Goal: Task Accomplishment & Management: Manage account settings

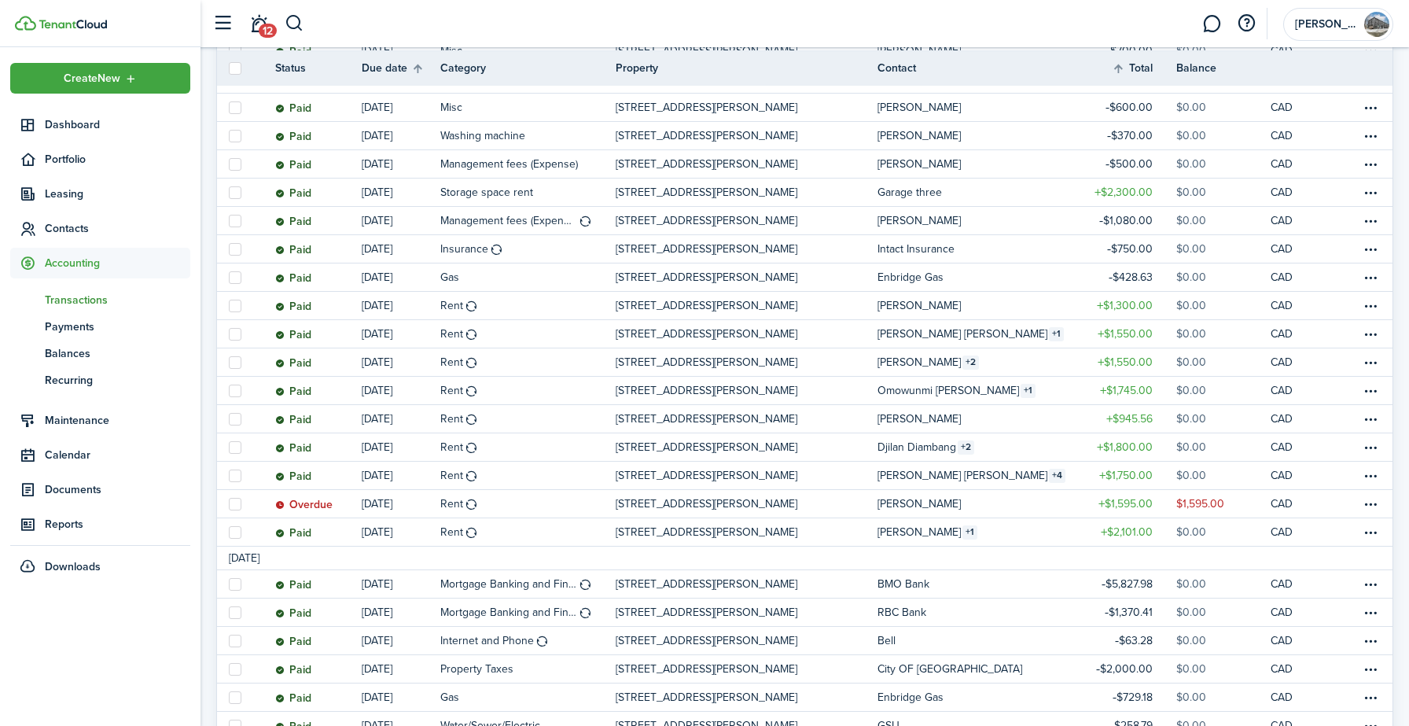
scroll to position [428, 0]
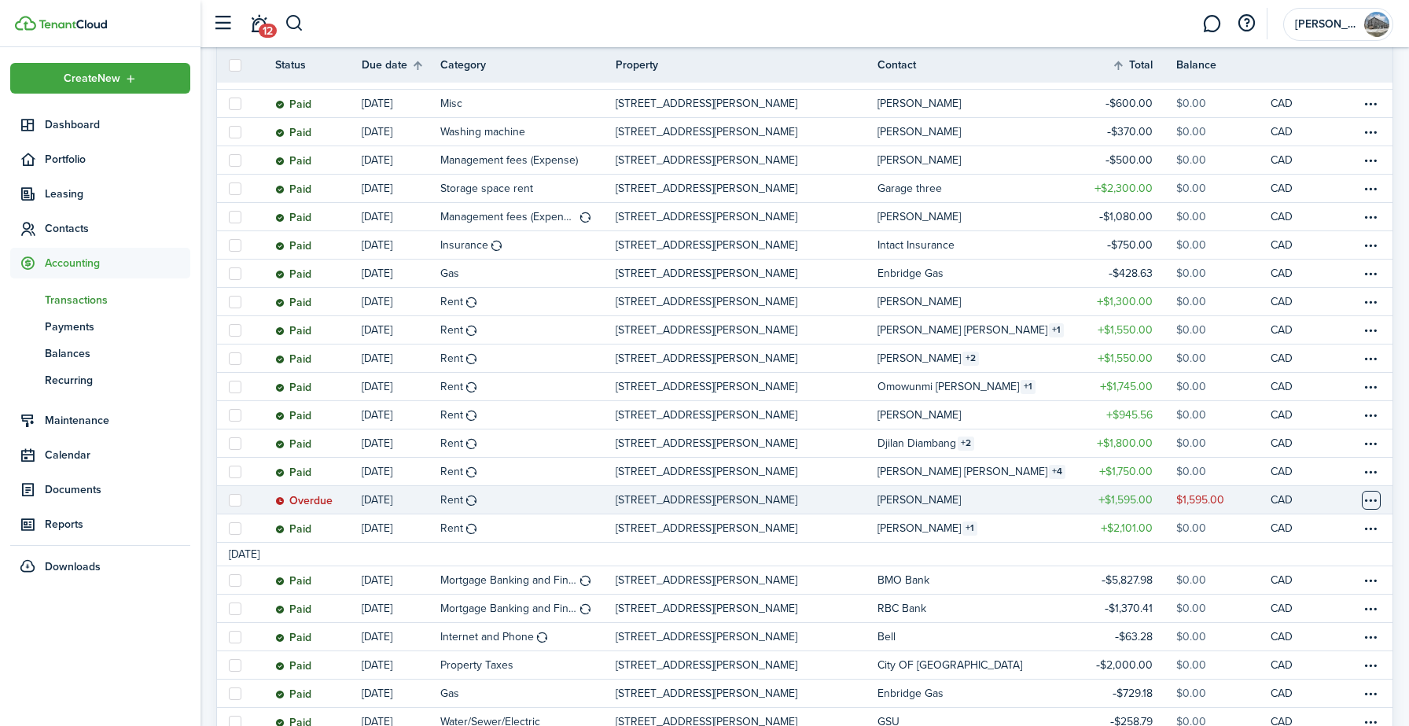
click at [1374, 500] on table-menu-btn-icon at bounding box center [1371, 500] width 19 height 19
click at [1279, 522] on link "Mark as paid" at bounding box center [1312, 515] width 138 height 27
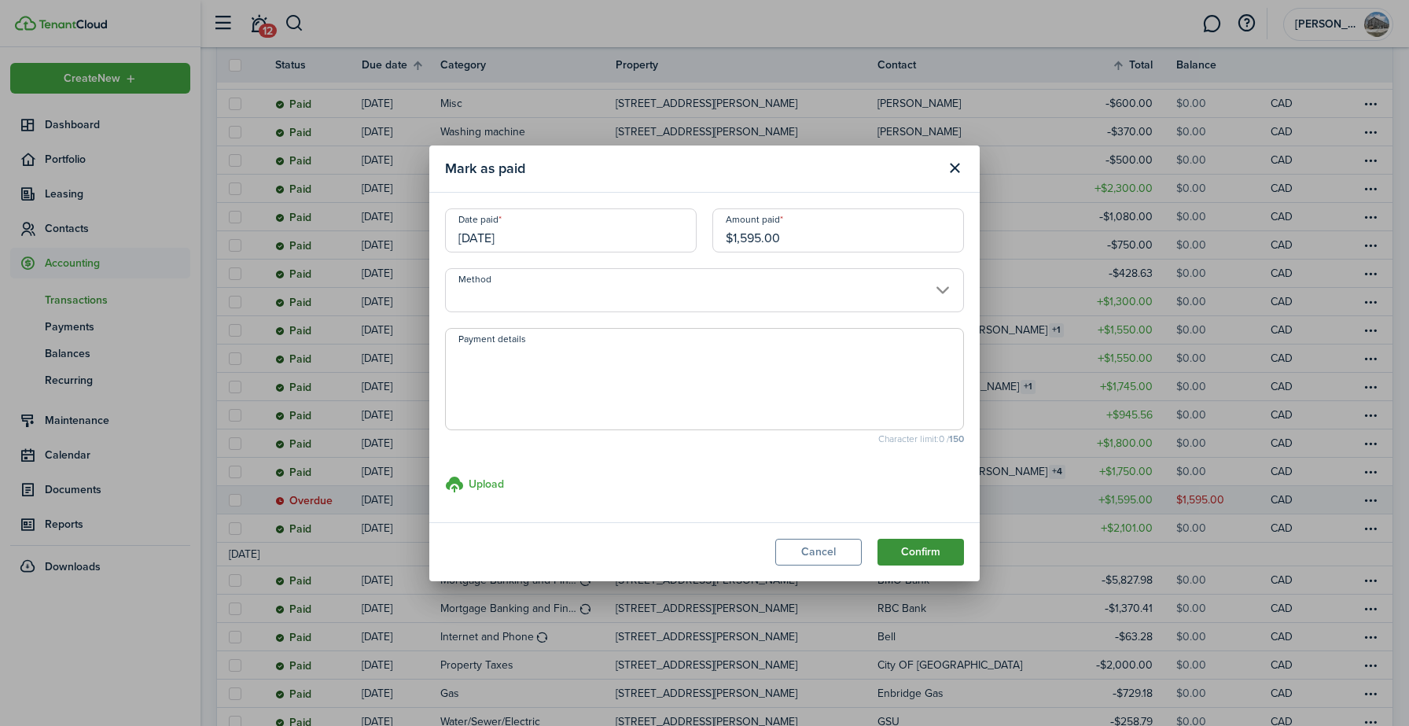
click at [943, 553] on button "Confirm" at bounding box center [920, 552] width 86 height 27
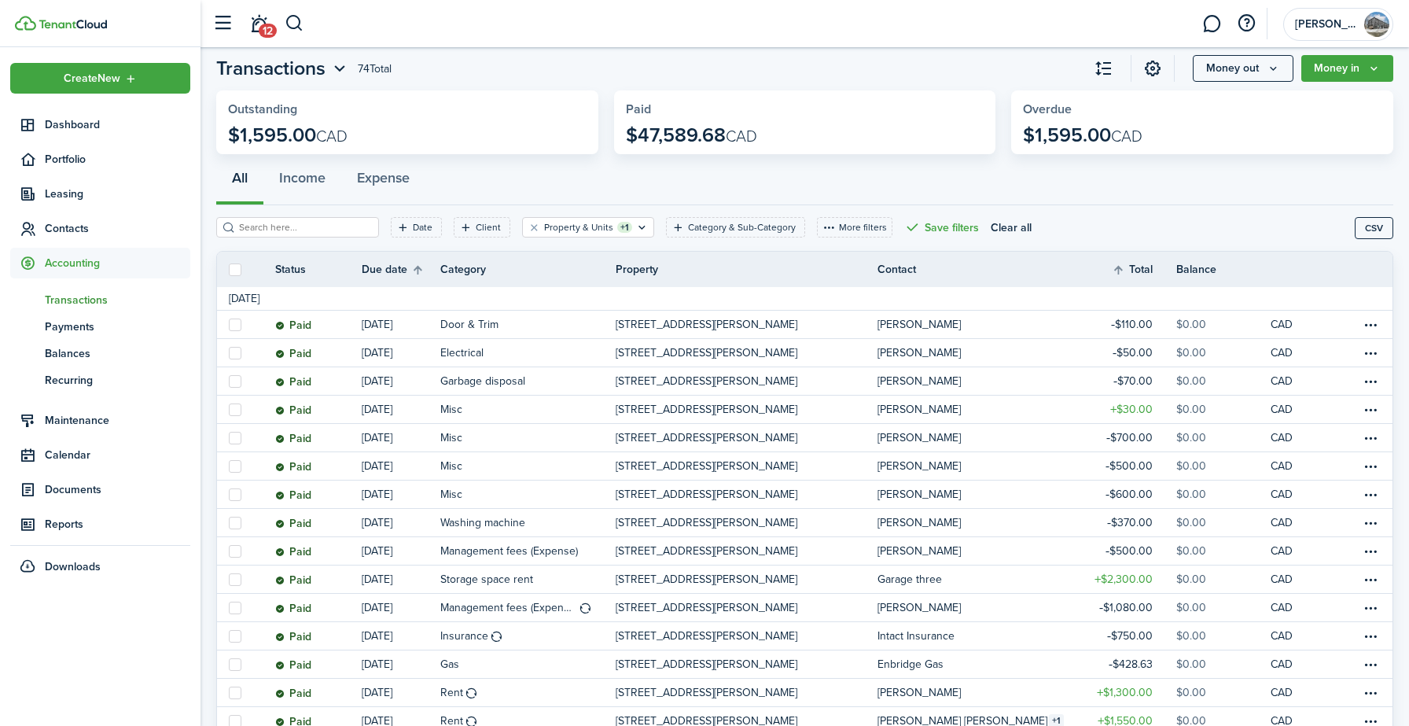
scroll to position [0, 0]
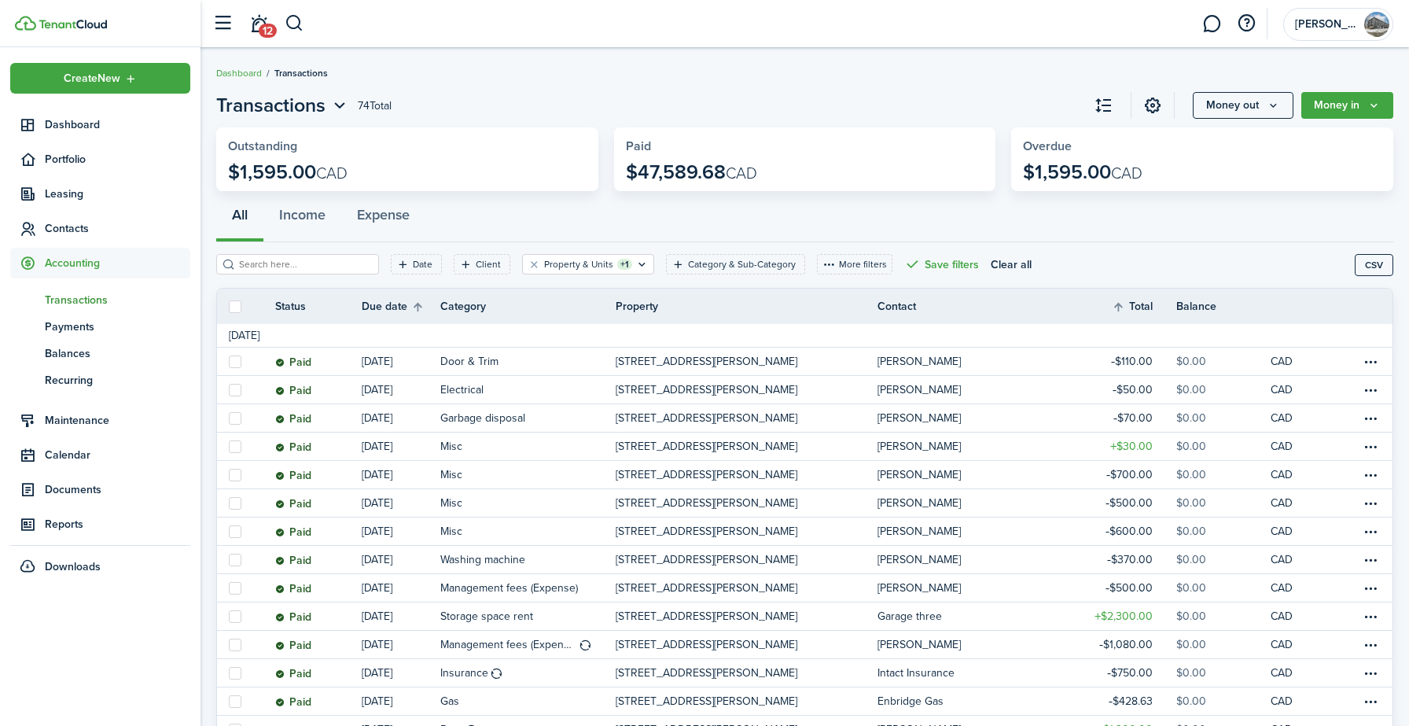
click at [943, 553] on table-profile-info-text "[PERSON_NAME]" at bounding box center [918, 559] width 83 height 13
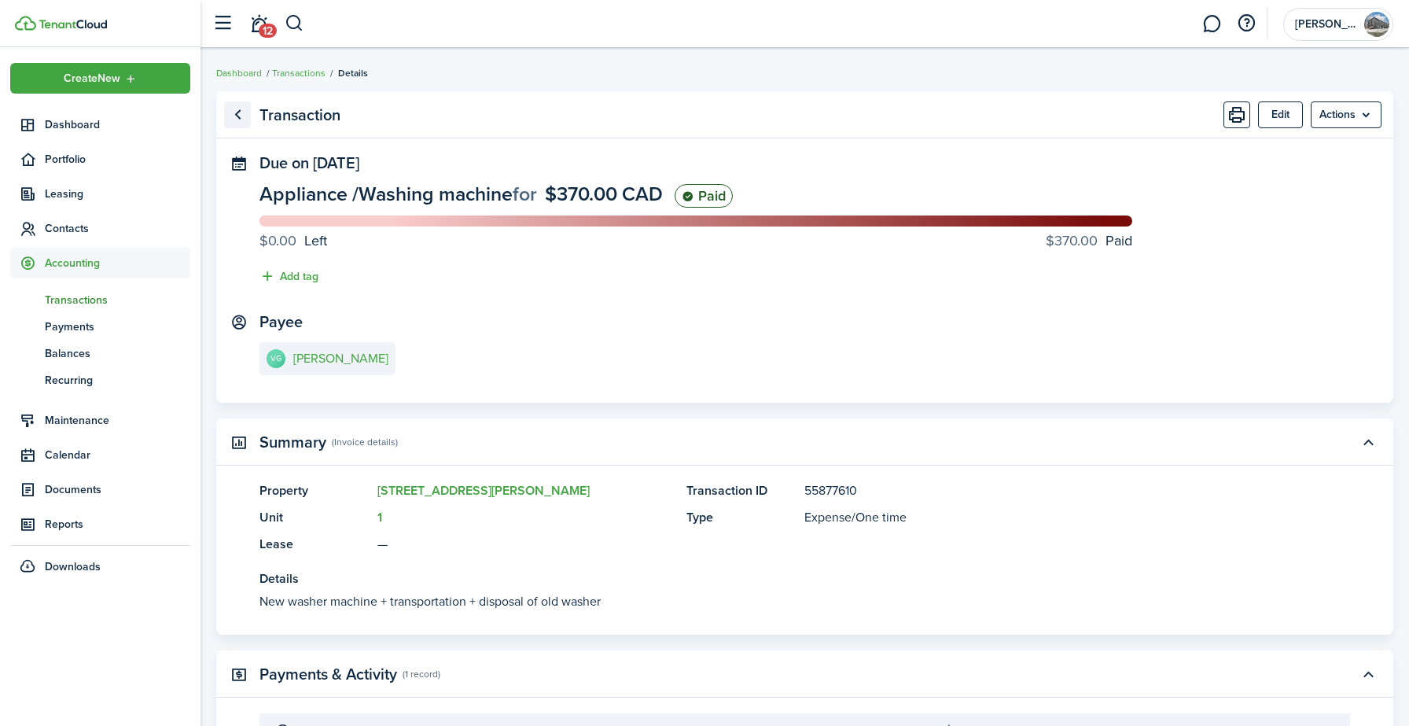
click at [234, 122] on link "Go back" at bounding box center [237, 114] width 27 height 27
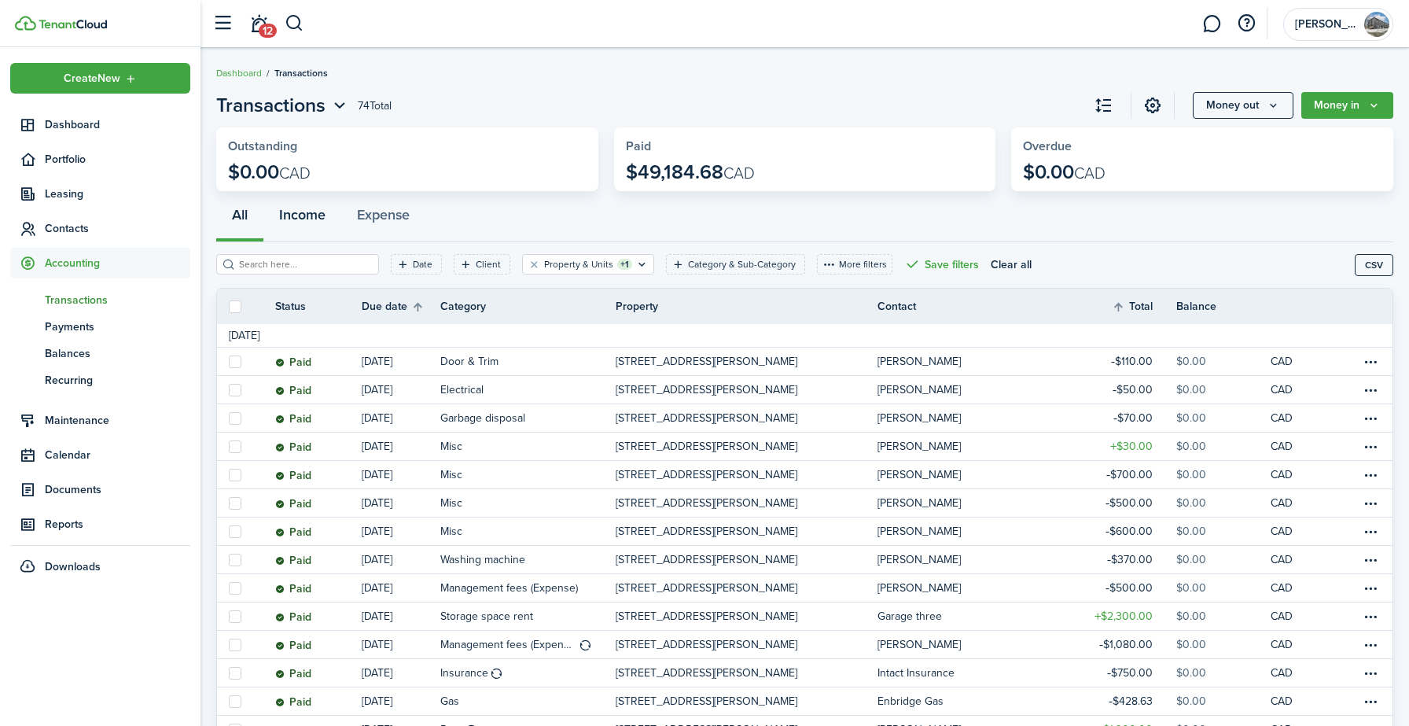
click at [292, 225] on button "Income" at bounding box center [302, 218] width 78 height 47
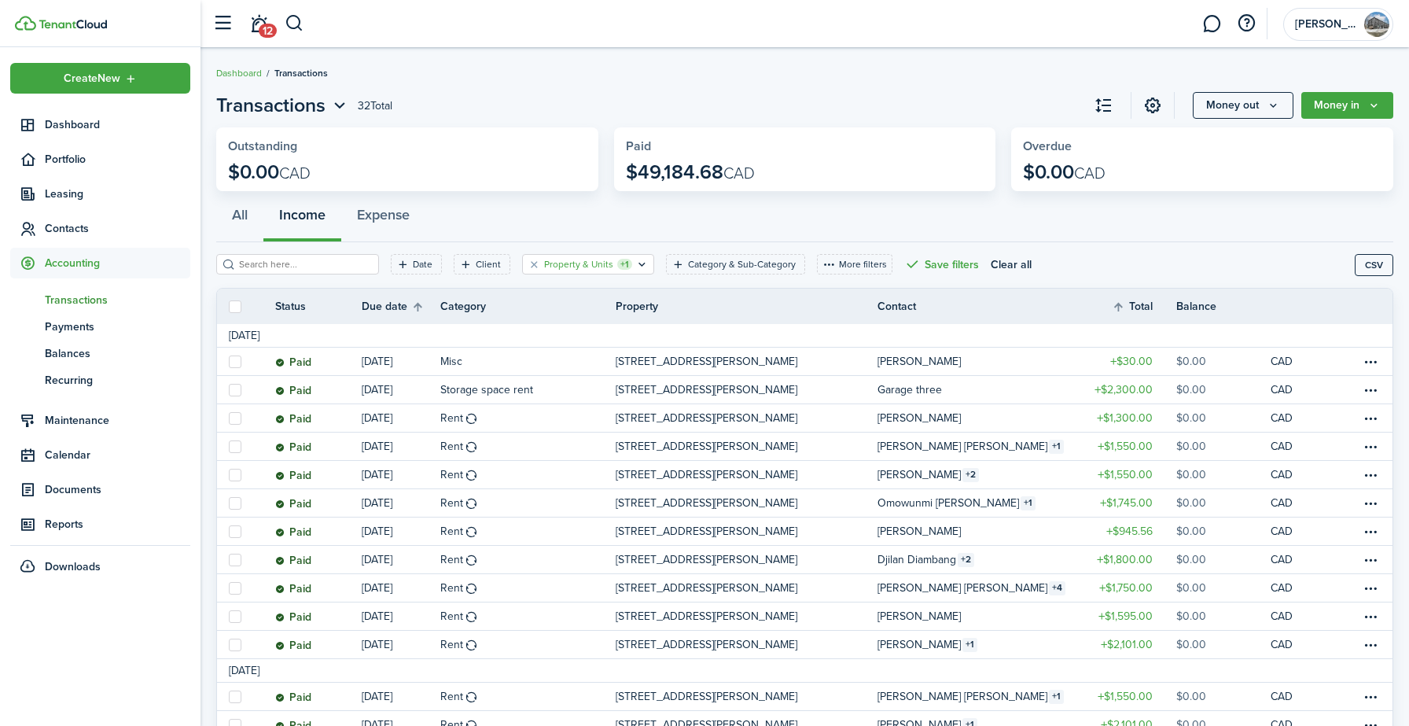
click at [562, 269] on filter-tag-label "Property & Units" at bounding box center [578, 264] width 69 height 14
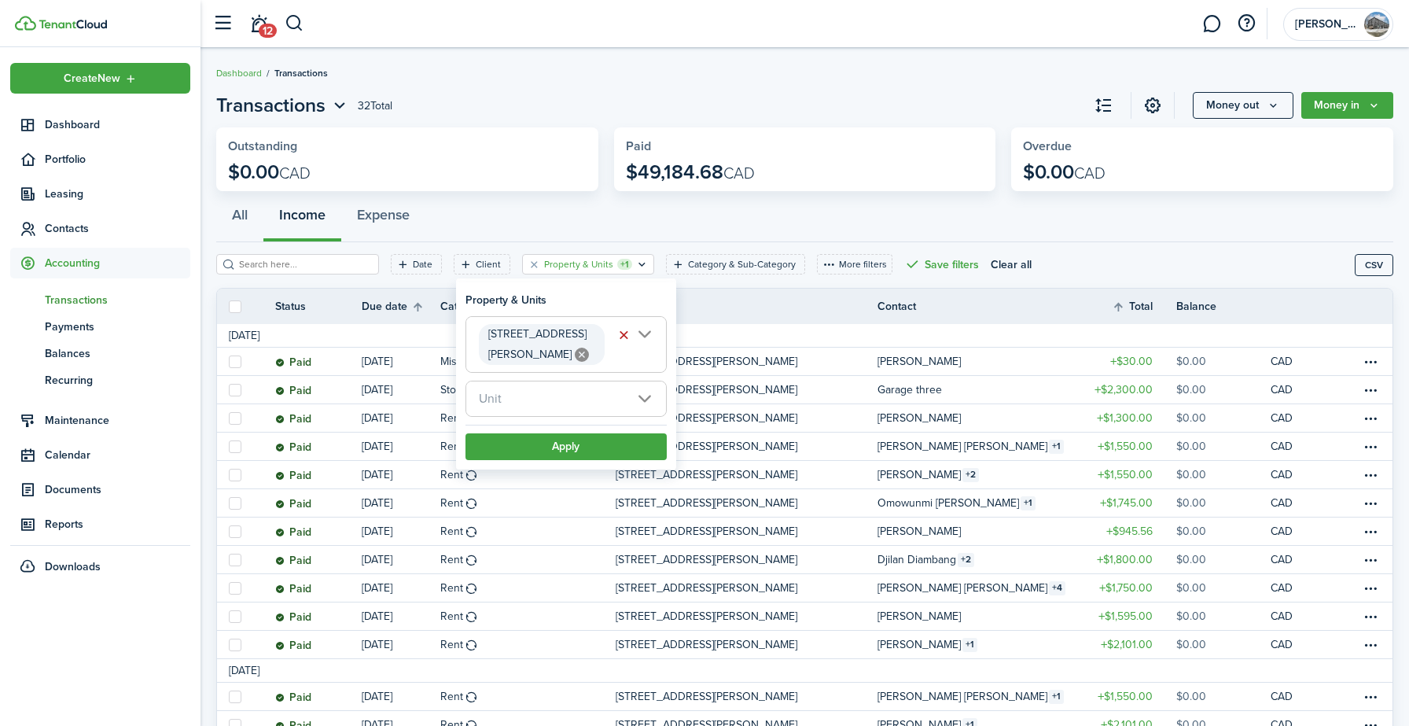
click at [546, 331] on span "[STREET_ADDRESS][PERSON_NAME]" at bounding box center [537, 343] width 98 height 37
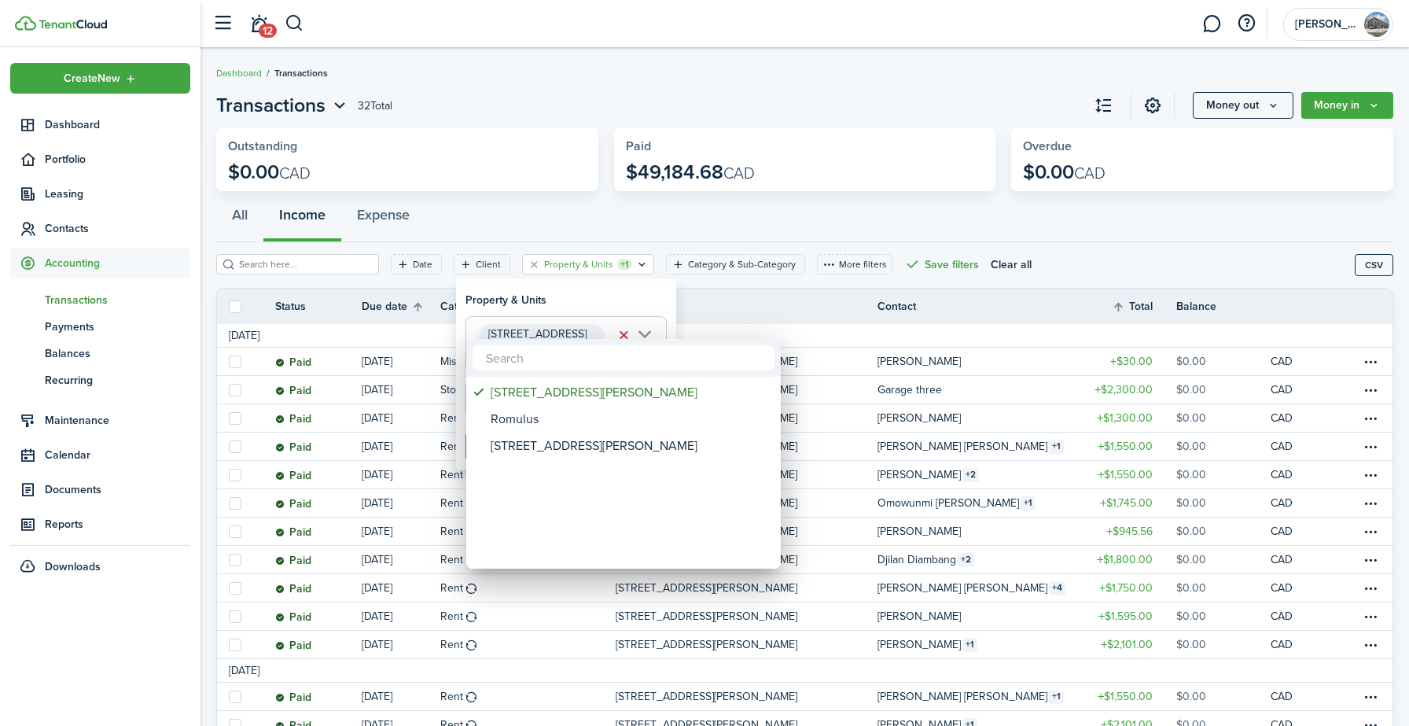
click at [548, 307] on div at bounding box center [704, 362] width 1660 height 977
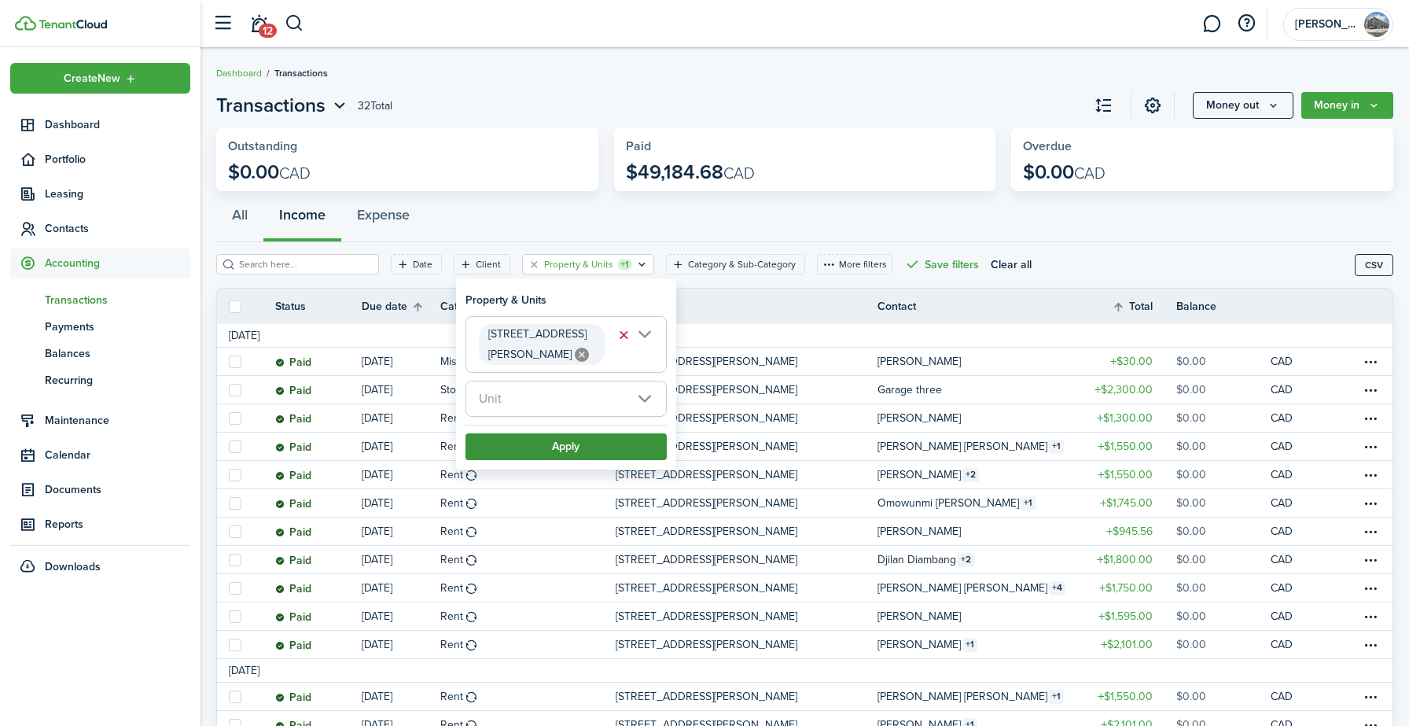
click at [553, 433] on button "Apply" at bounding box center [565, 446] width 201 height 27
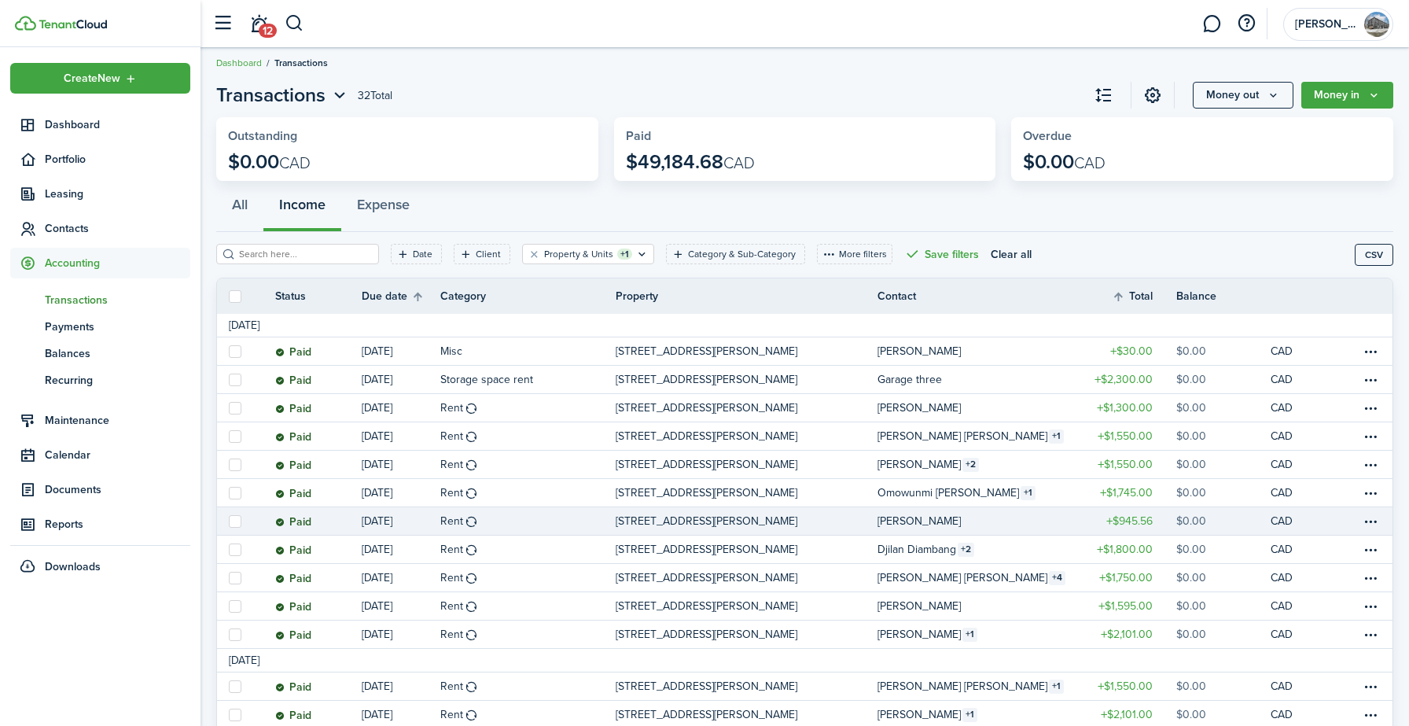
scroll to position [9, 0]
